Goal: Information Seeking & Learning: Learn about a topic

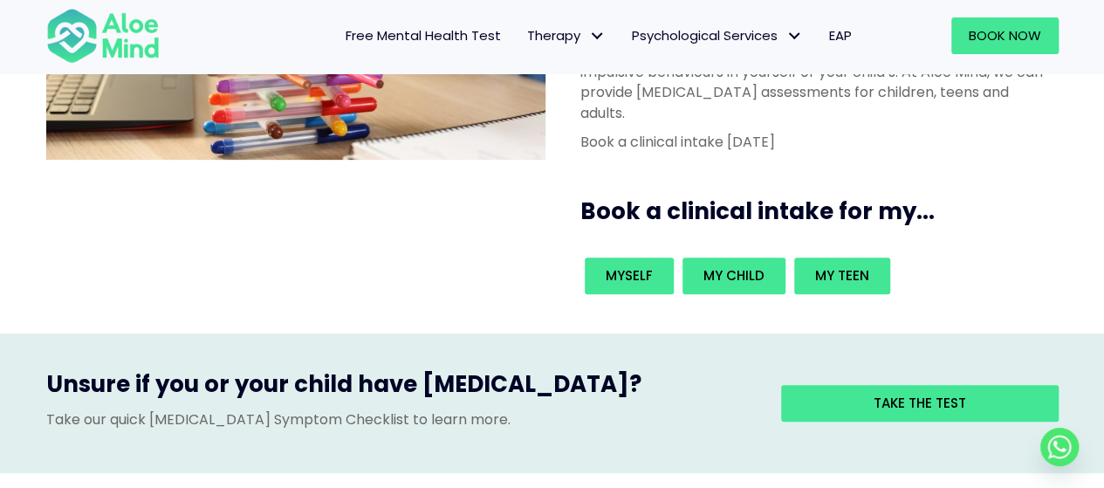
scroll to position [262, 0]
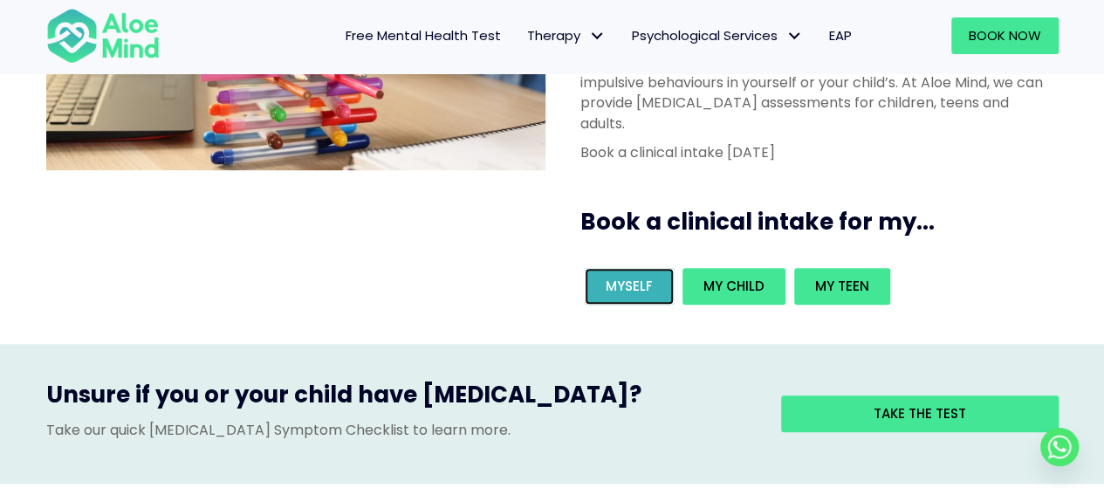
click at [635, 277] on span "Myself" at bounding box center [629, 286] width 47 height 18
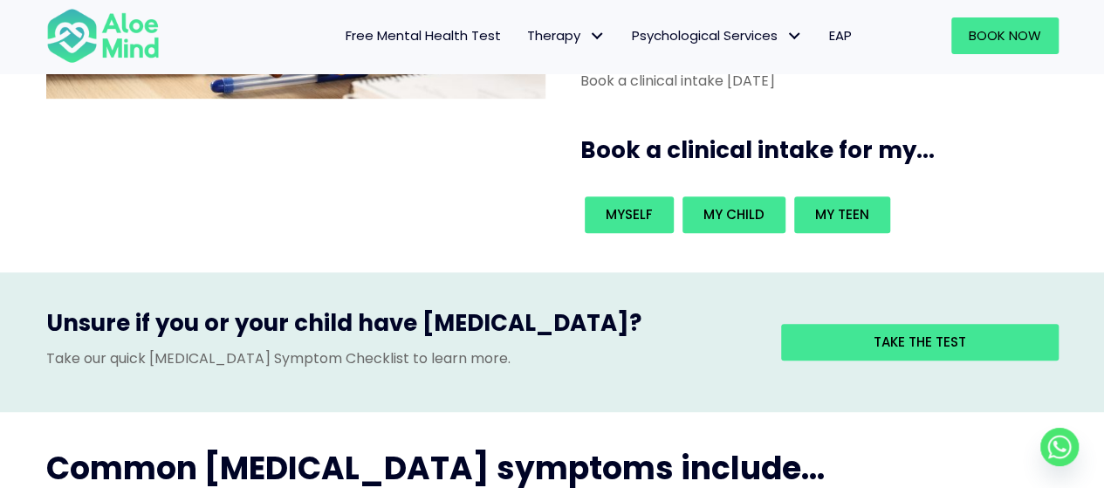
scroll to position [175, 0]
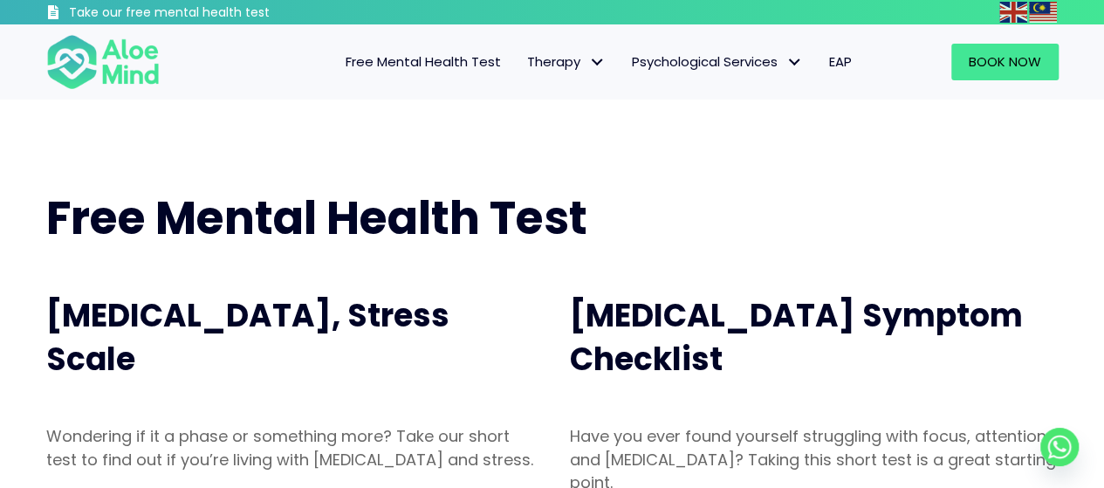
scroll to position [262, 0]
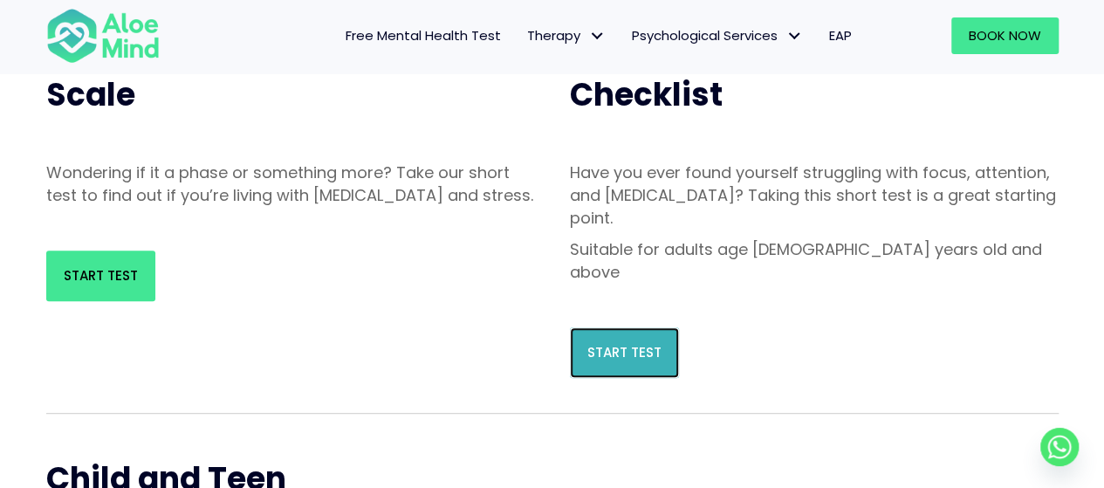
click at [612, 327] on link "Start Test" at bounding box center [624, 352] width 109 height 51
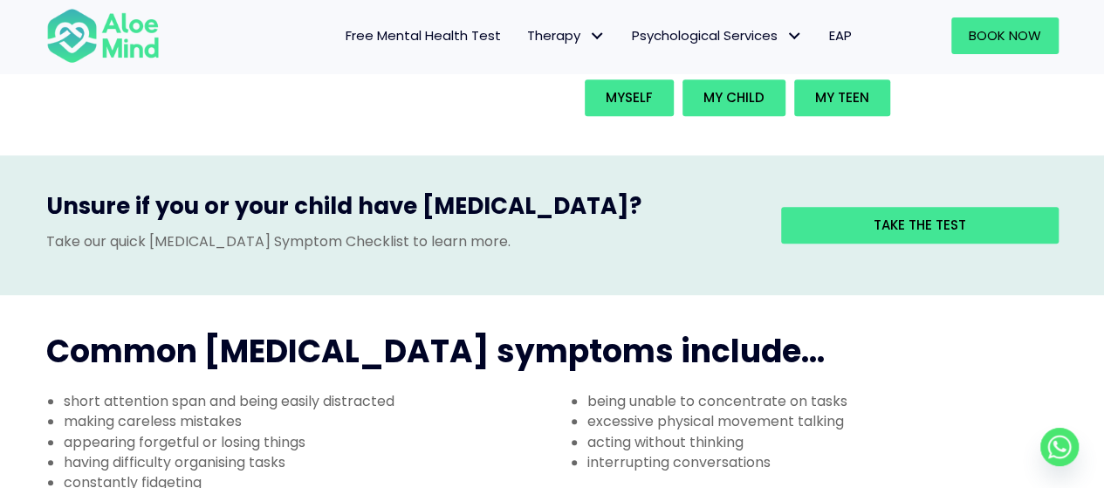
scroll to position [436, 0]
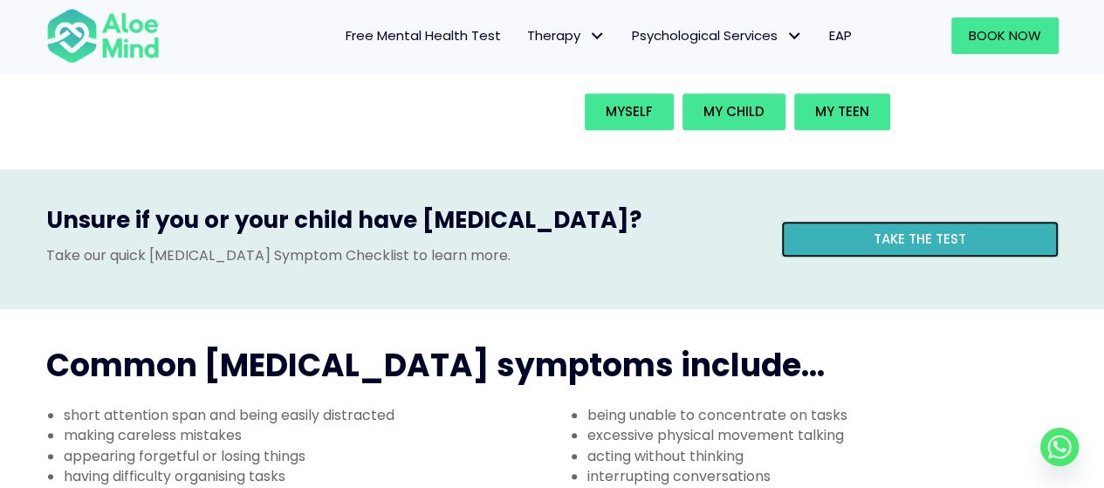
click at [971, 221] on link "Take the test" at bounding box center [920, 239] width 278 height 37
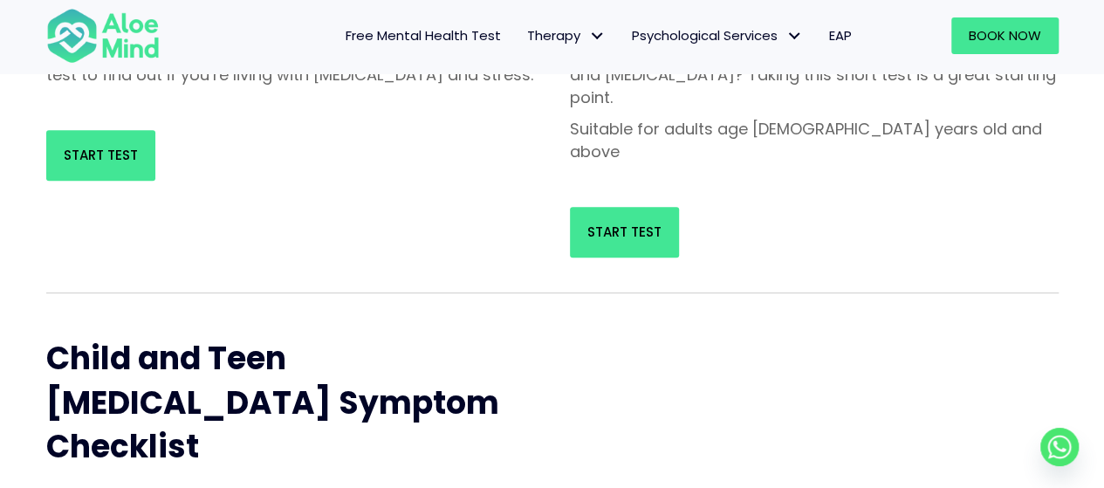
scroll to position [262, 0]
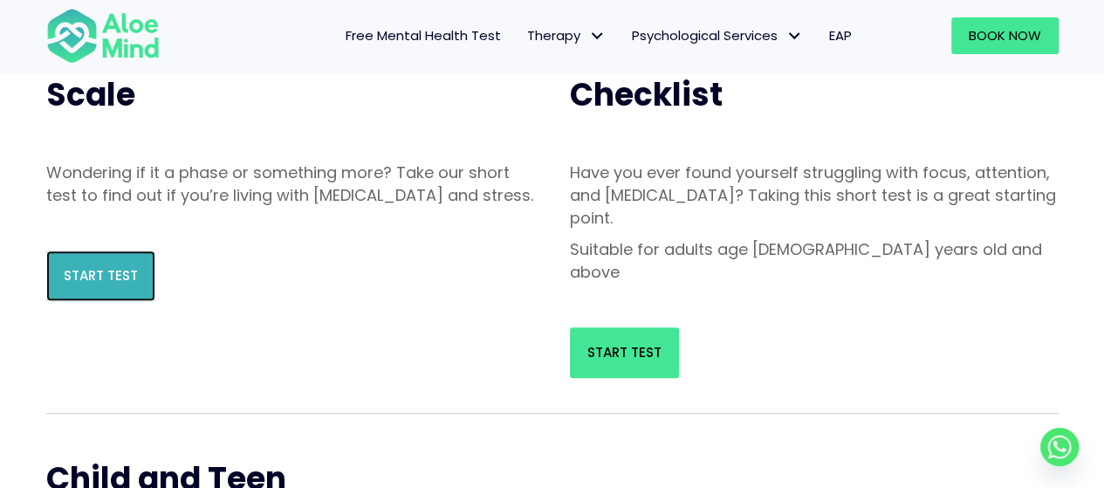
click at [106, 285] on span "Start Test" at bounding box center [101, 275] width 74 height 18
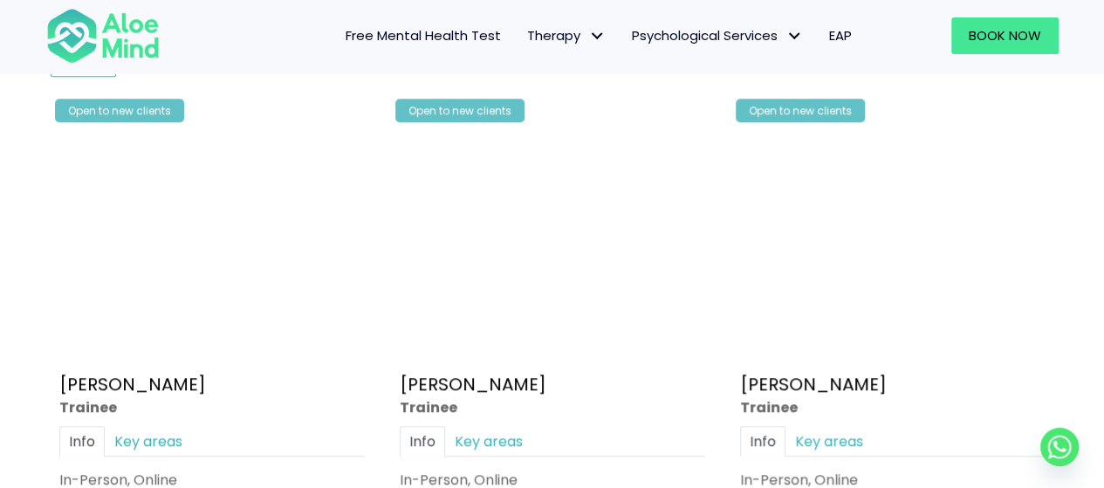
scroll to position [873, 0]
